Goal: Transaction & Acquisition: Book appointment/travel/reservation

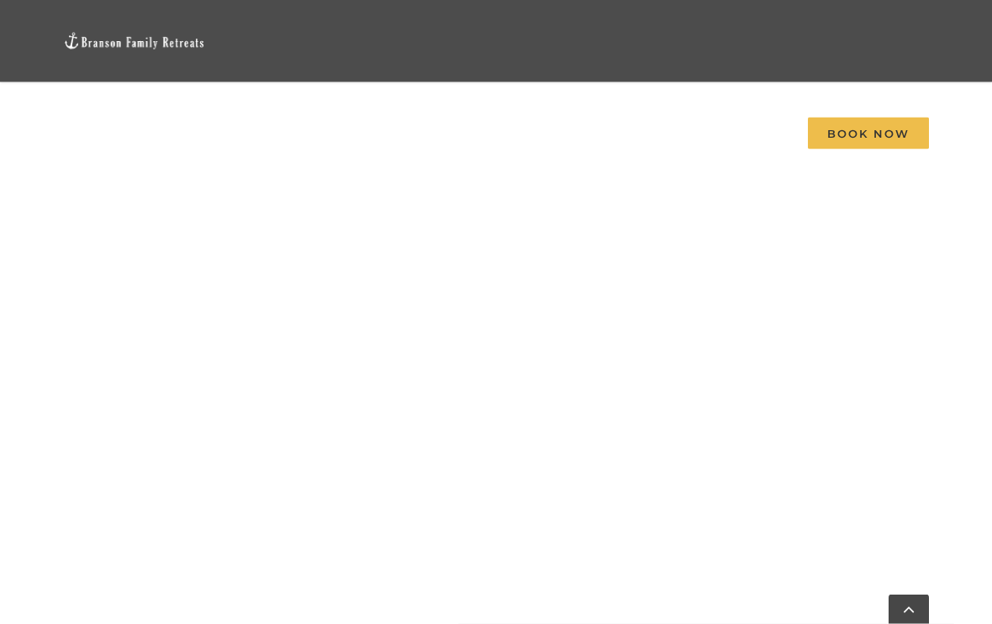
scroll to position [876, 0]
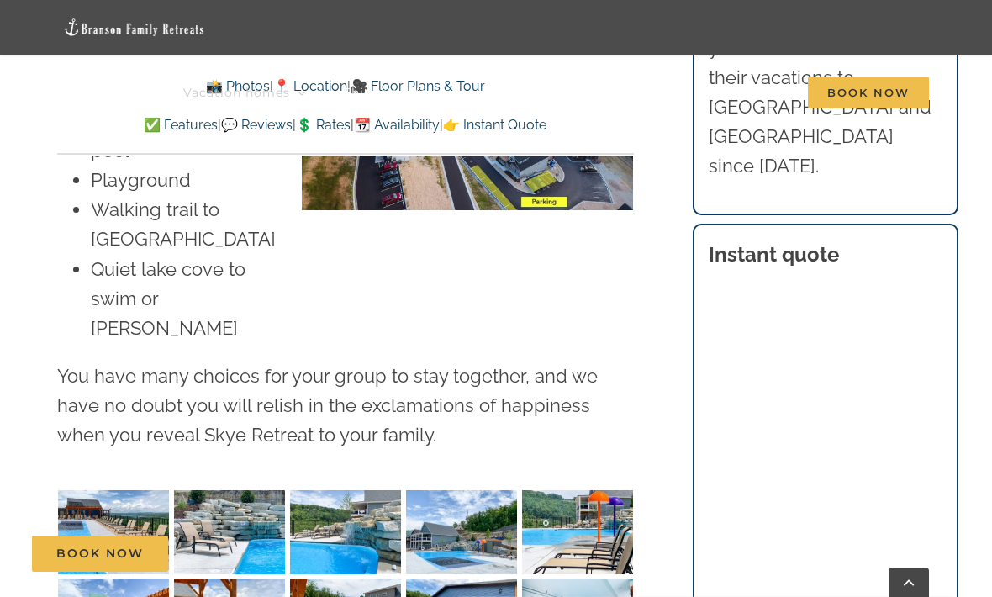
scroll to position [4244, 0]
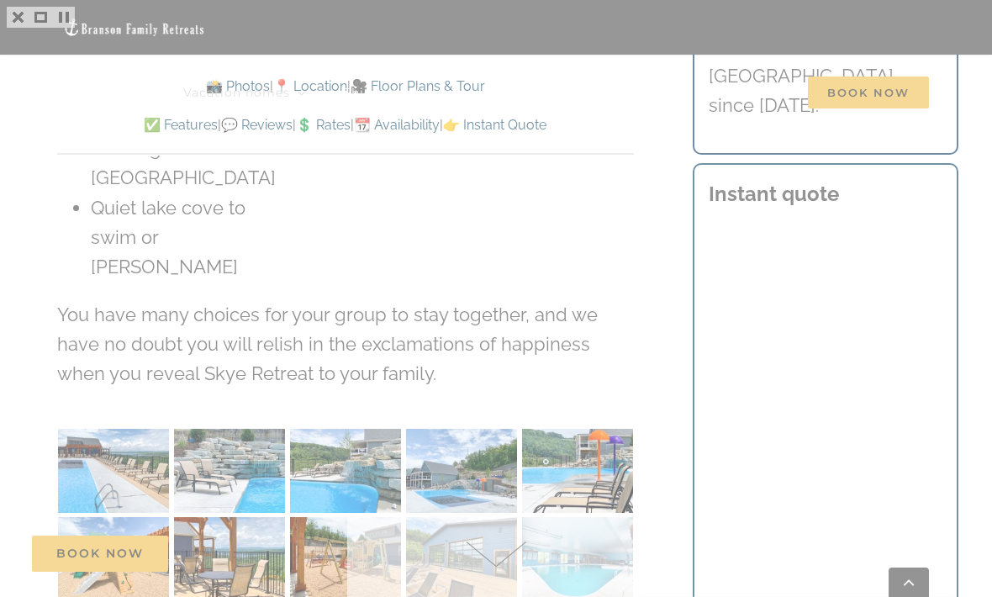
scroll to position [4300, 0]
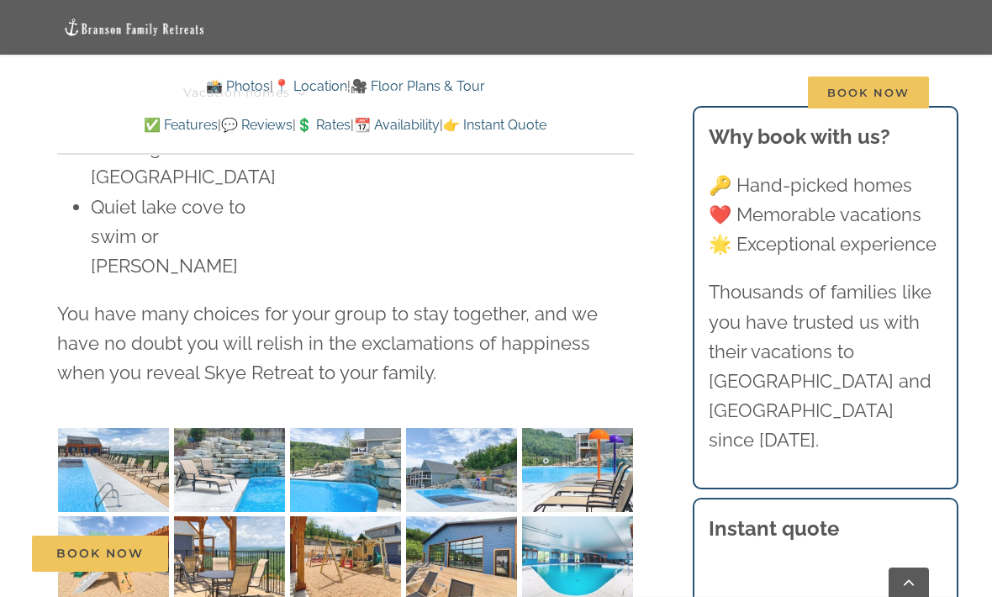
click at [36, 84] on div at bounding box center [496, 298] width 992 height 597
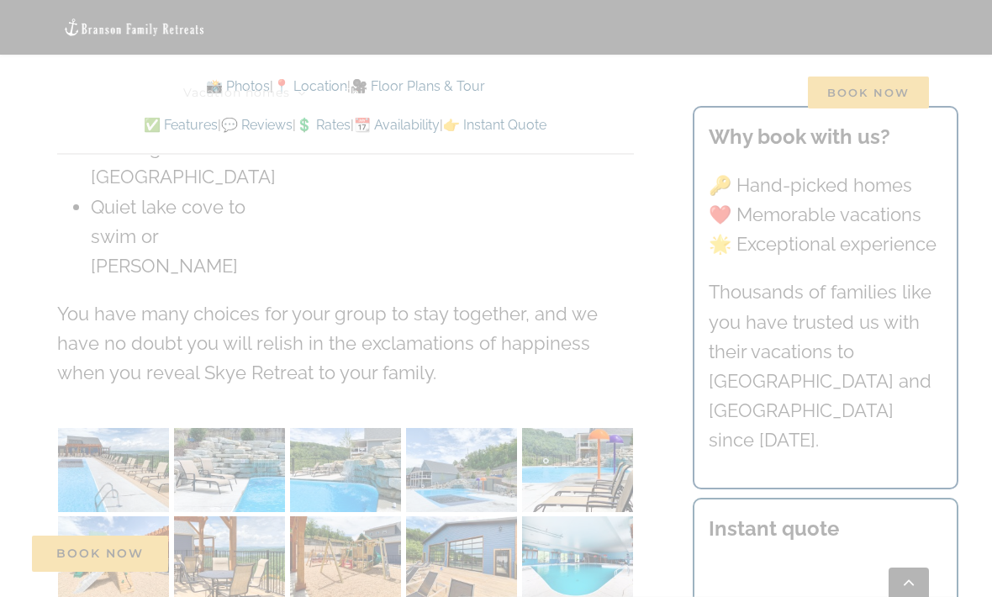
click at [18, 18] on div at bounding box center [496, 298] width 992 height 597
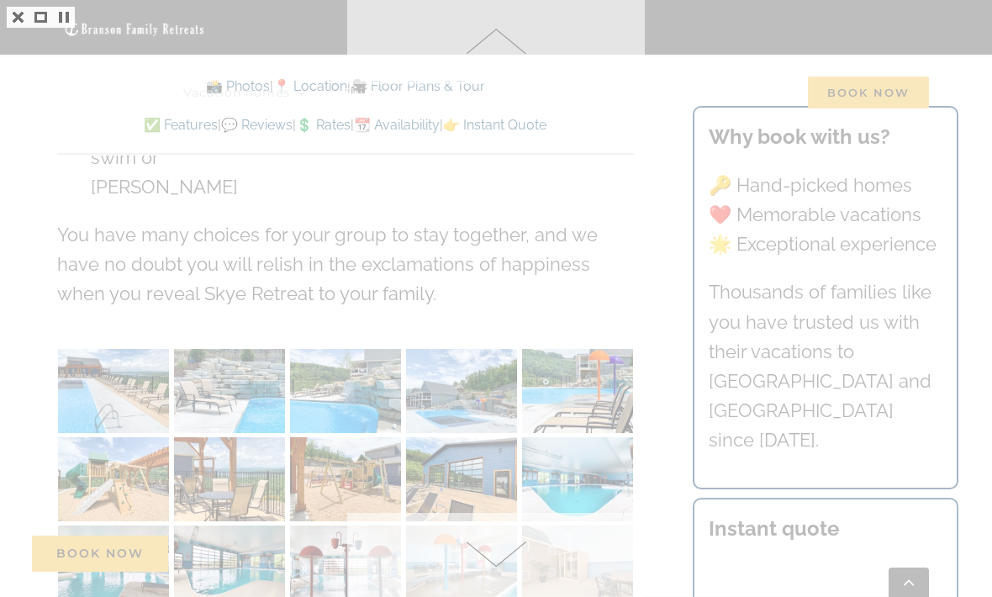
scroll to position [4380, 0]
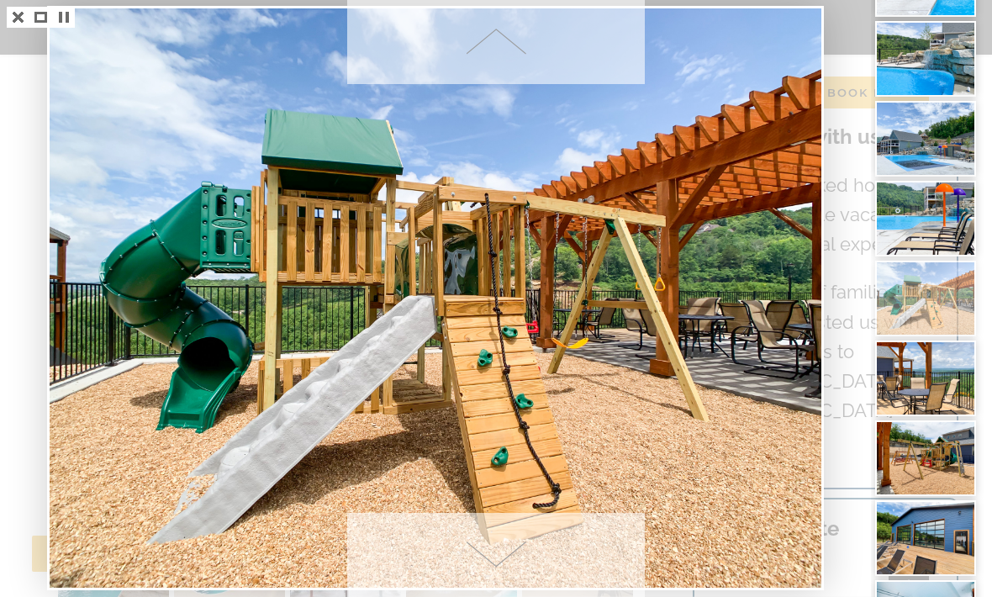
click at [8, 20] on div at bounding box center [496, 298] width 992 height 597
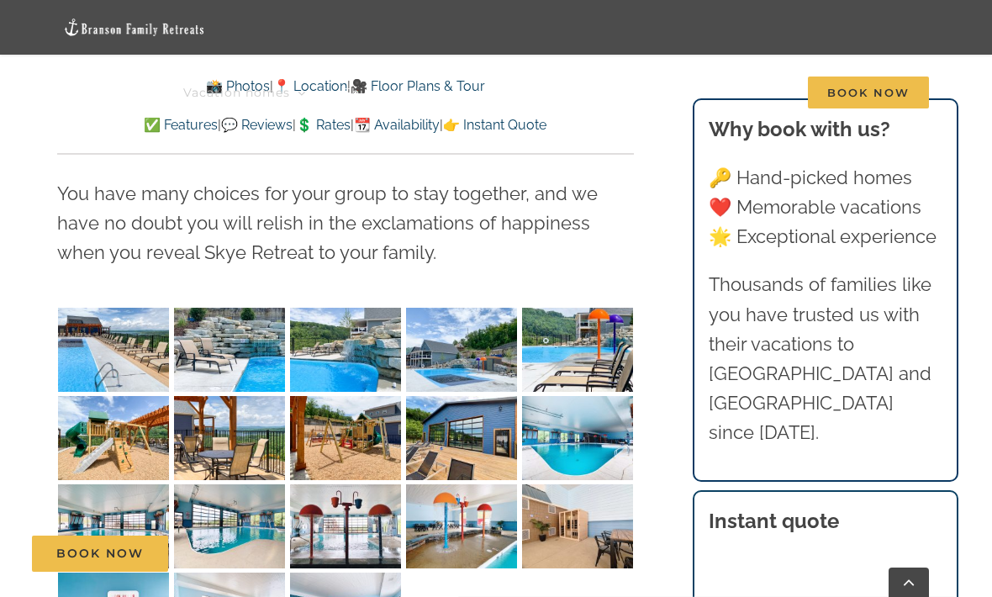
scroll to position [4427, 0]
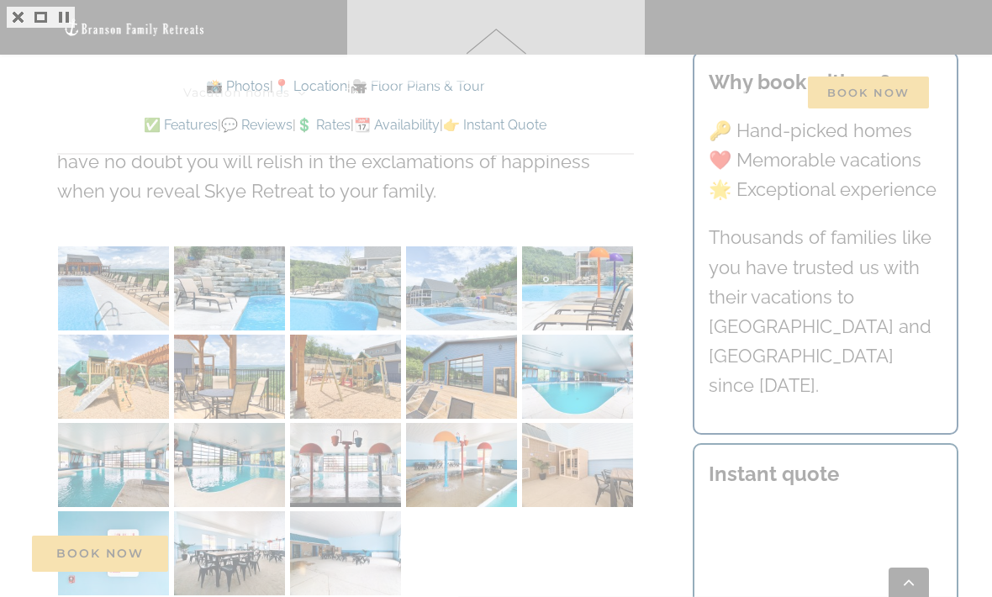
scroll to position [4482, 0]
